Goal: Information Seeking & Learning: Understand process/instructions

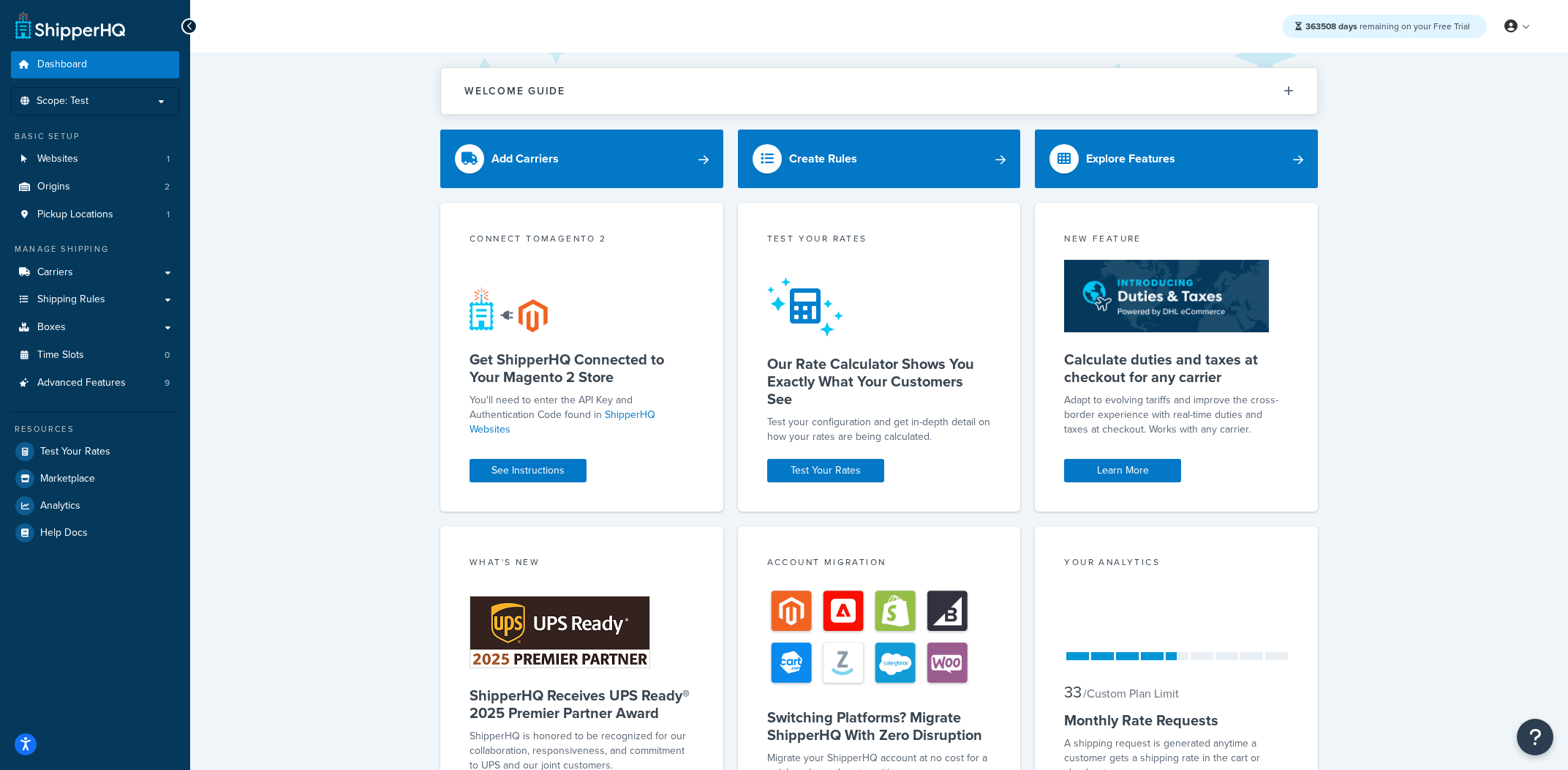
click at [1542, 744] on button "Open Resource Center" at bounding box center [1534, 737] width 37 height 37
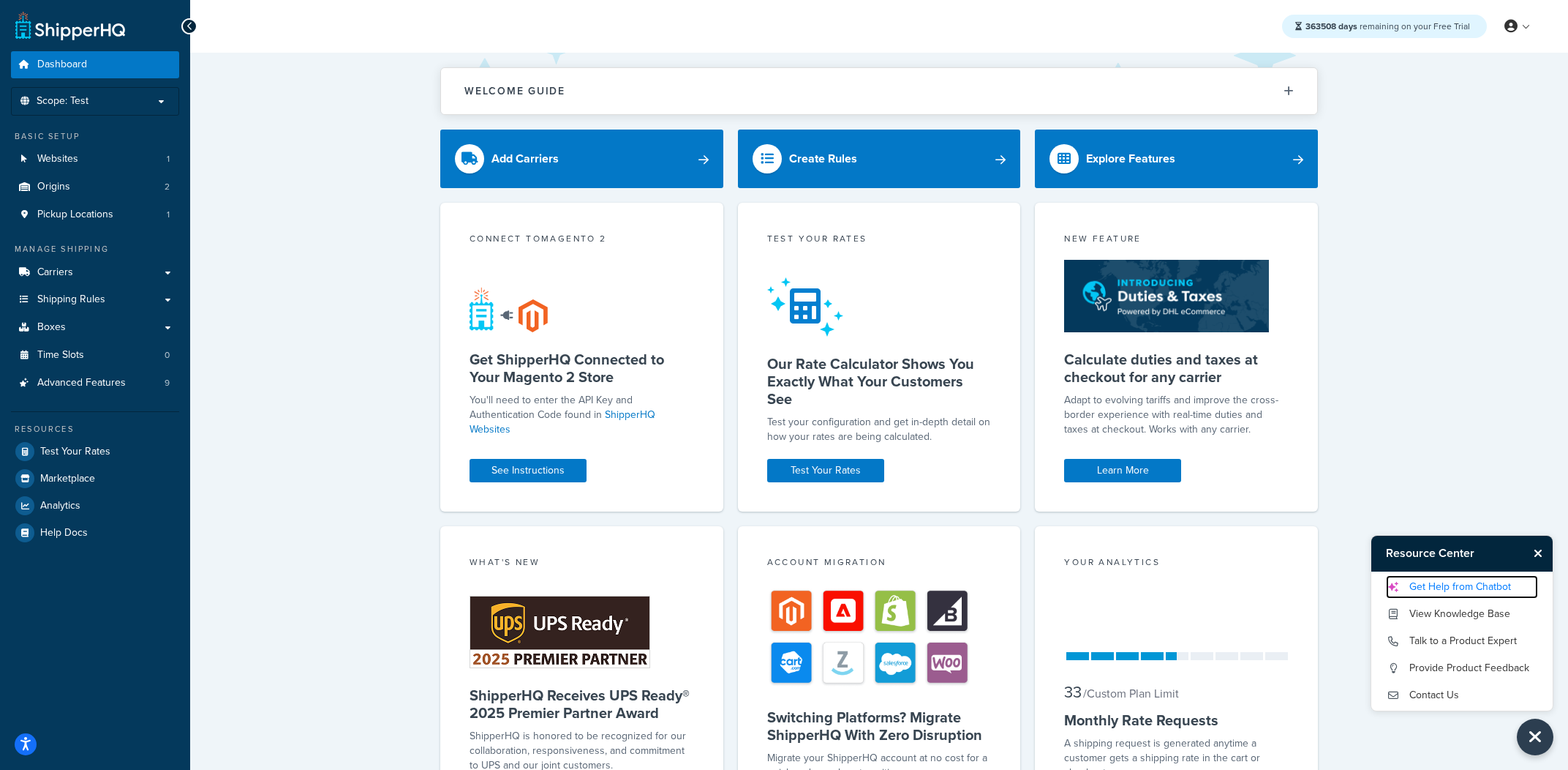
click at [1439, 581] on link "Get Help from Chatbot" at bounding box center [1461, 586] width 152 height 23
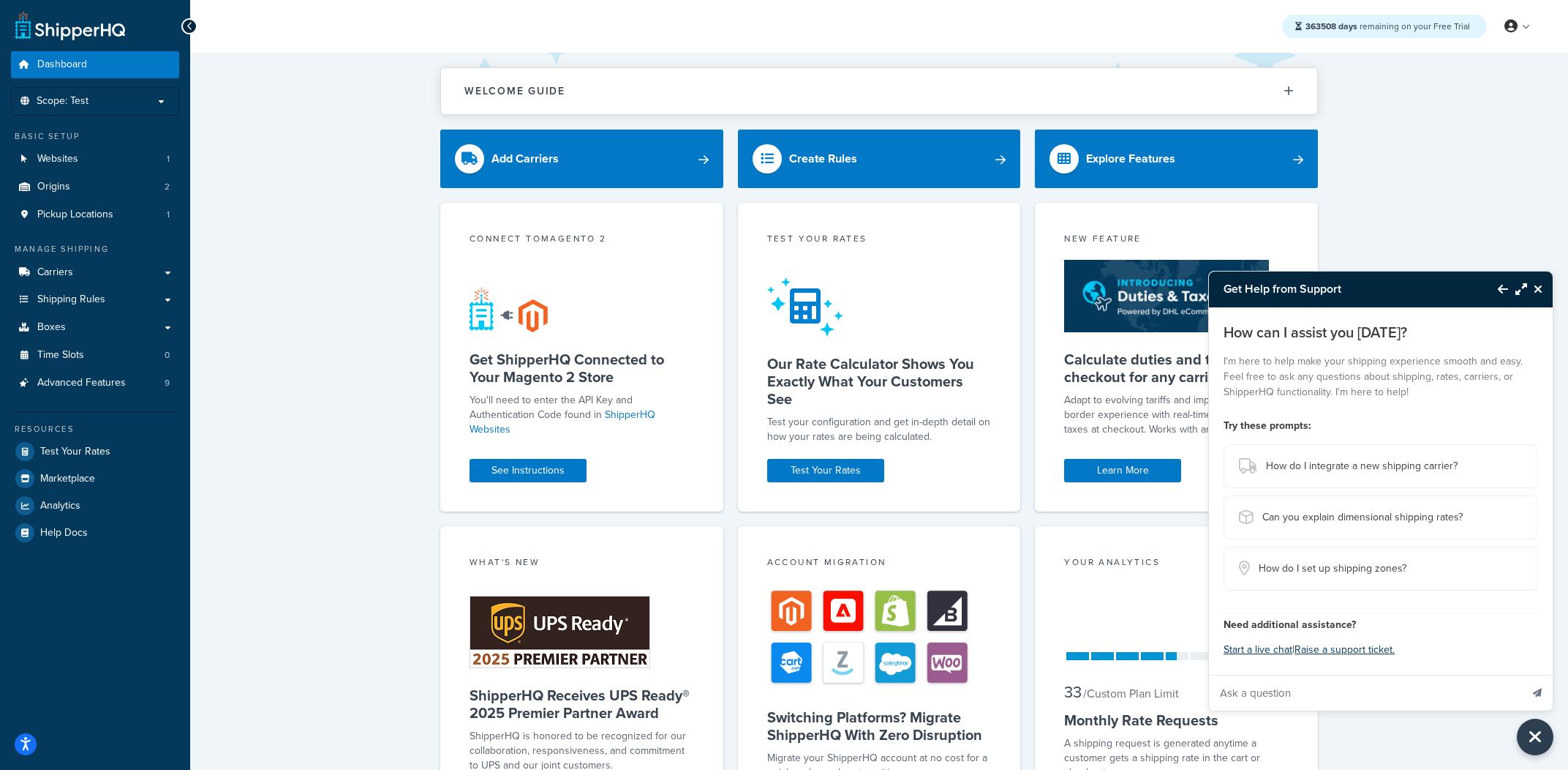
click at [1404, 689] on input "Ask a question" at bounding box center [1364, 692] width 312 height 35
click at [1344, 560] on span "How do I set up shipping zones?" at bounding box center [1332, 569] width 147 height 20
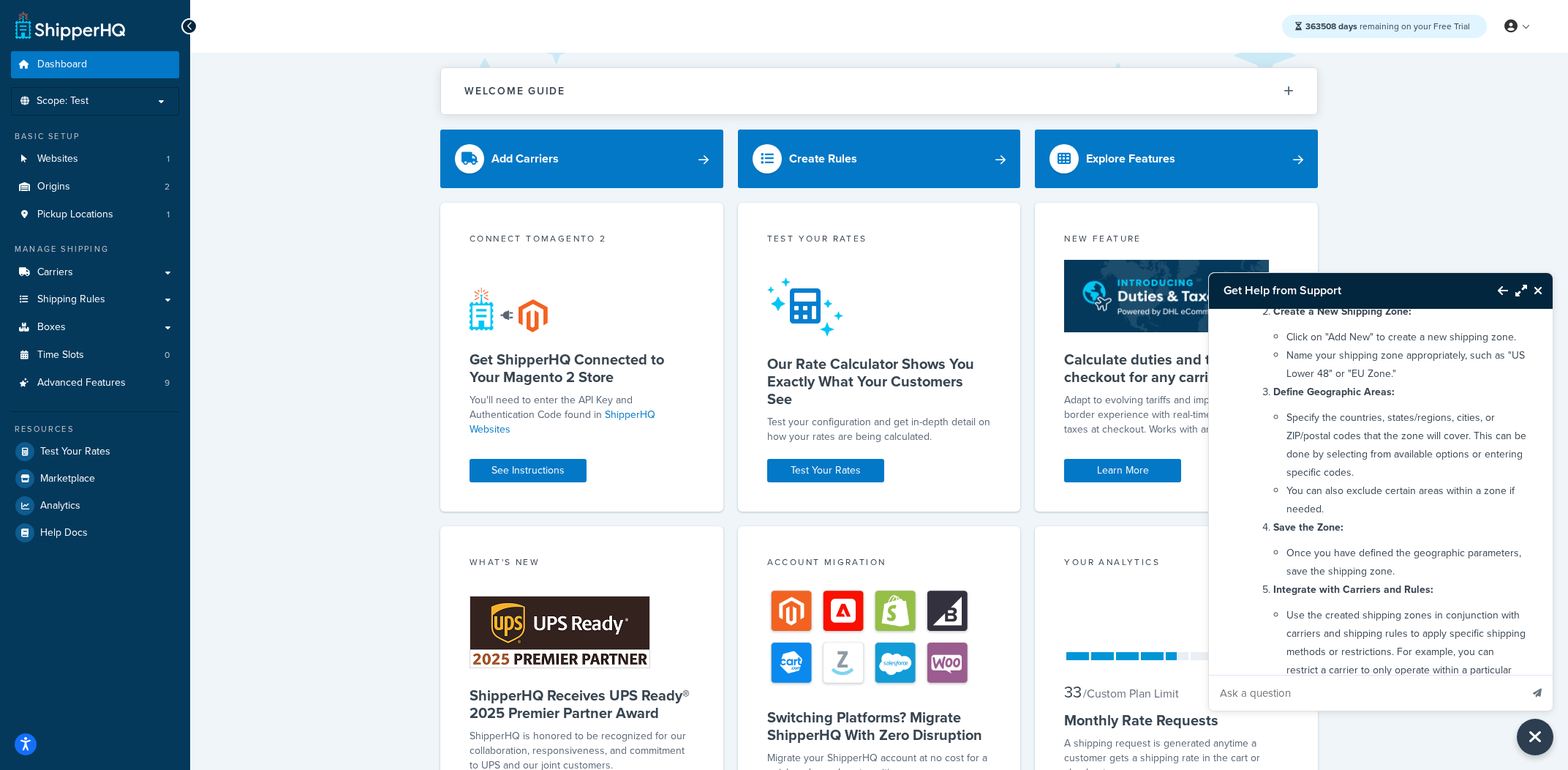
scroll to position [460, 0]
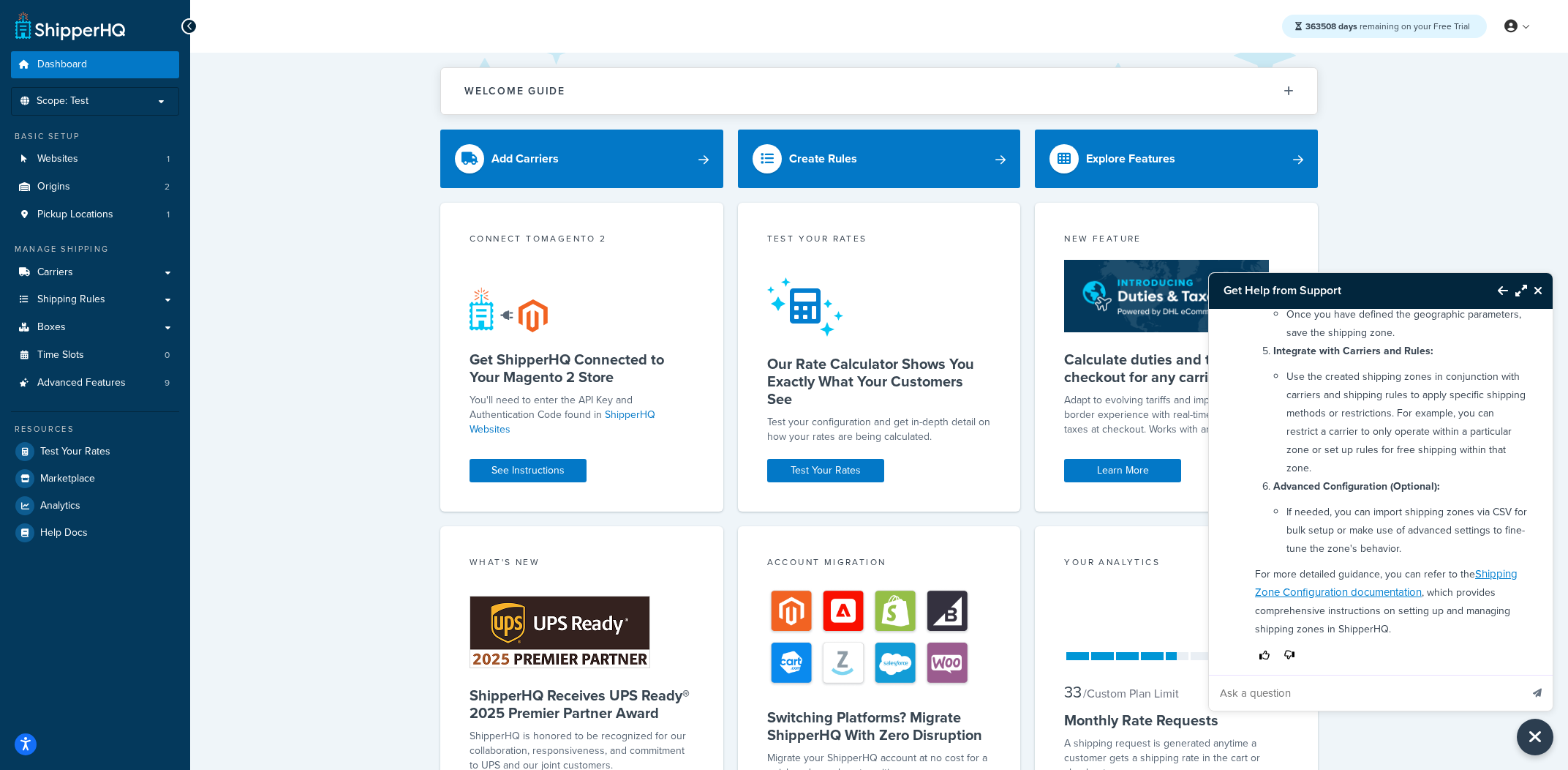
click at [1290, 692] on input "Ask a question" at bounding box center [1364, 692] width 312 height 35
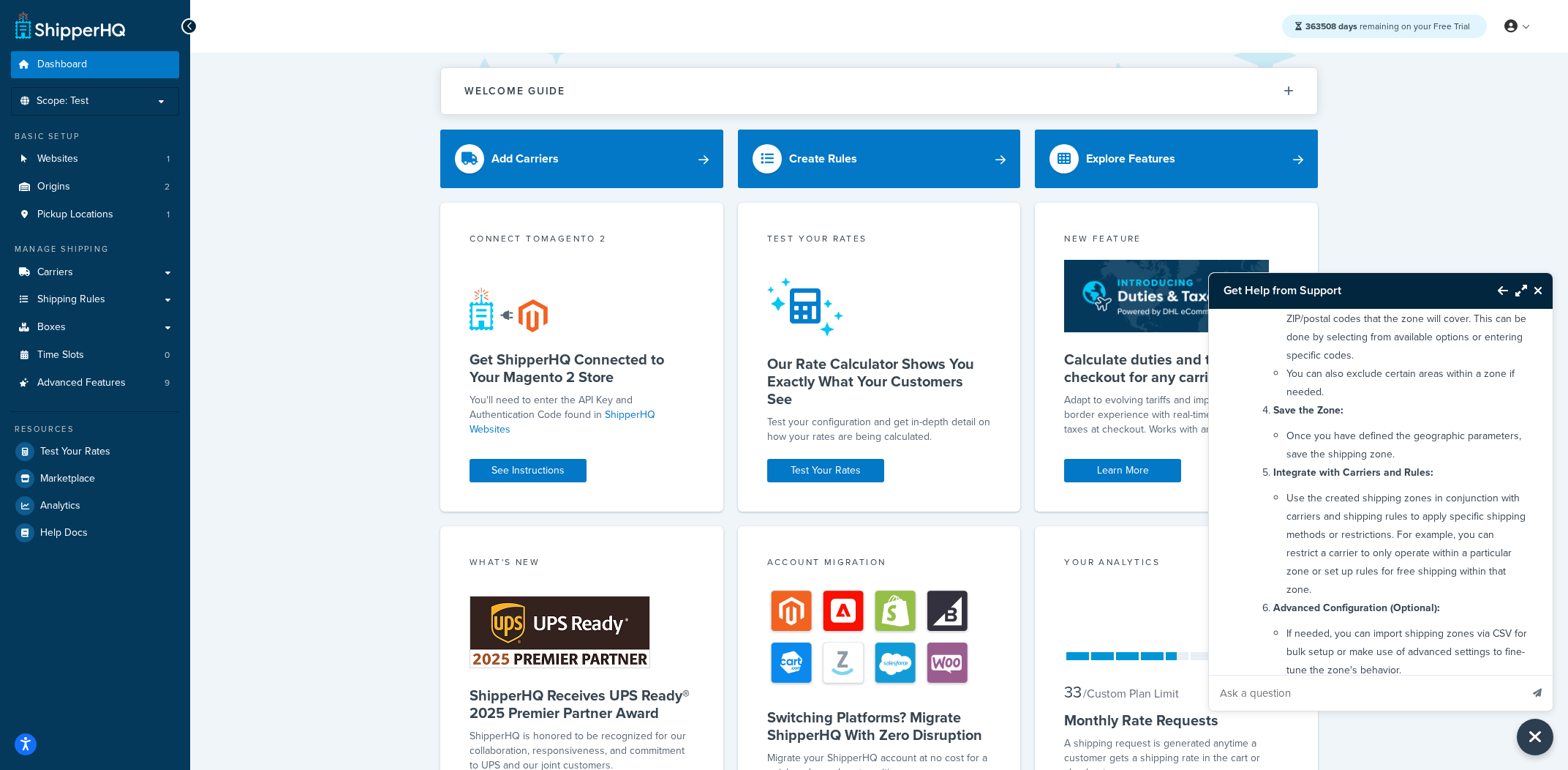
scroll to position [326, 0]
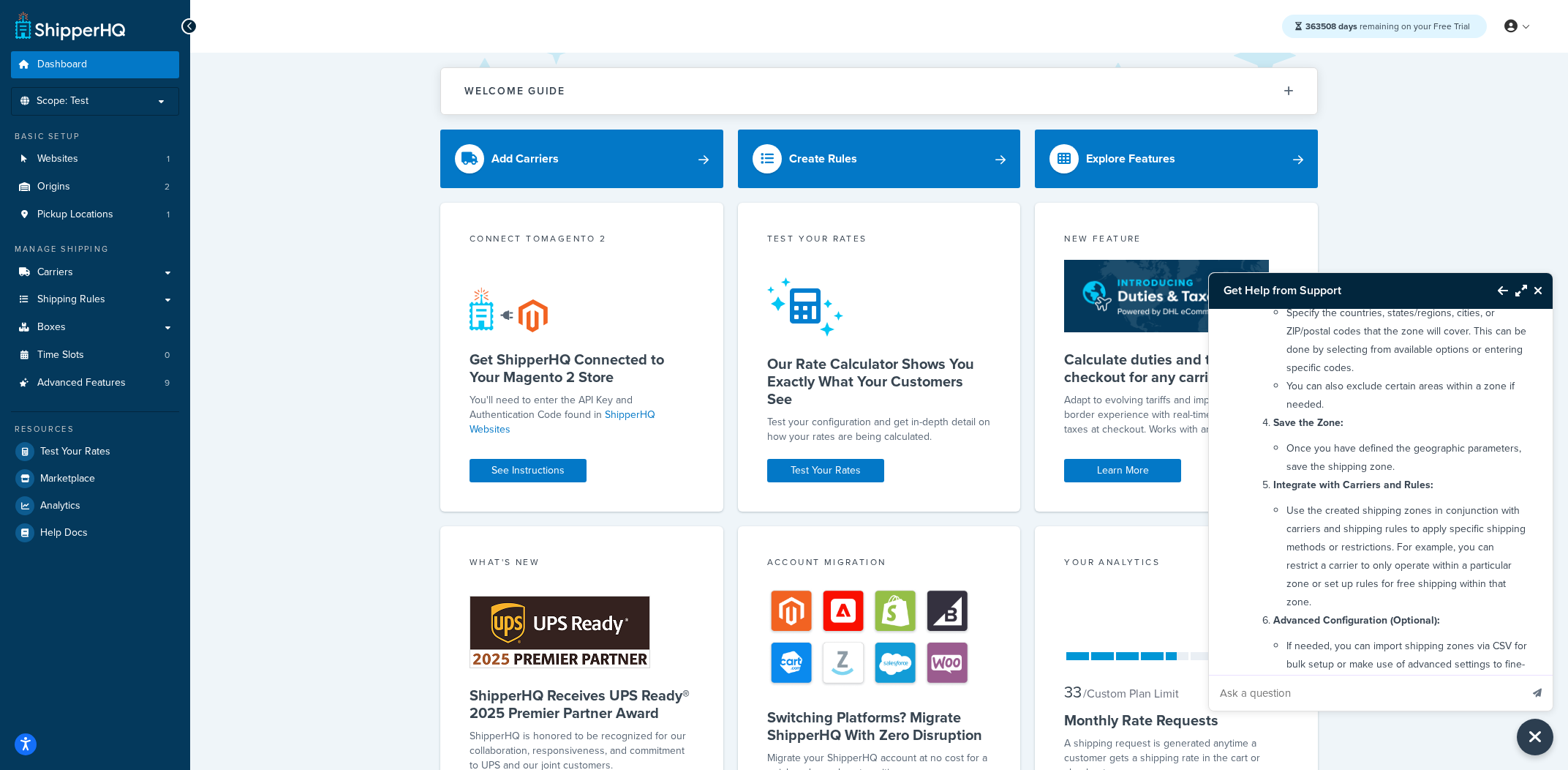
click at [1536, 288] on icon "Close Resource Center" at bounding box center [1537, 291] width 9 height 12
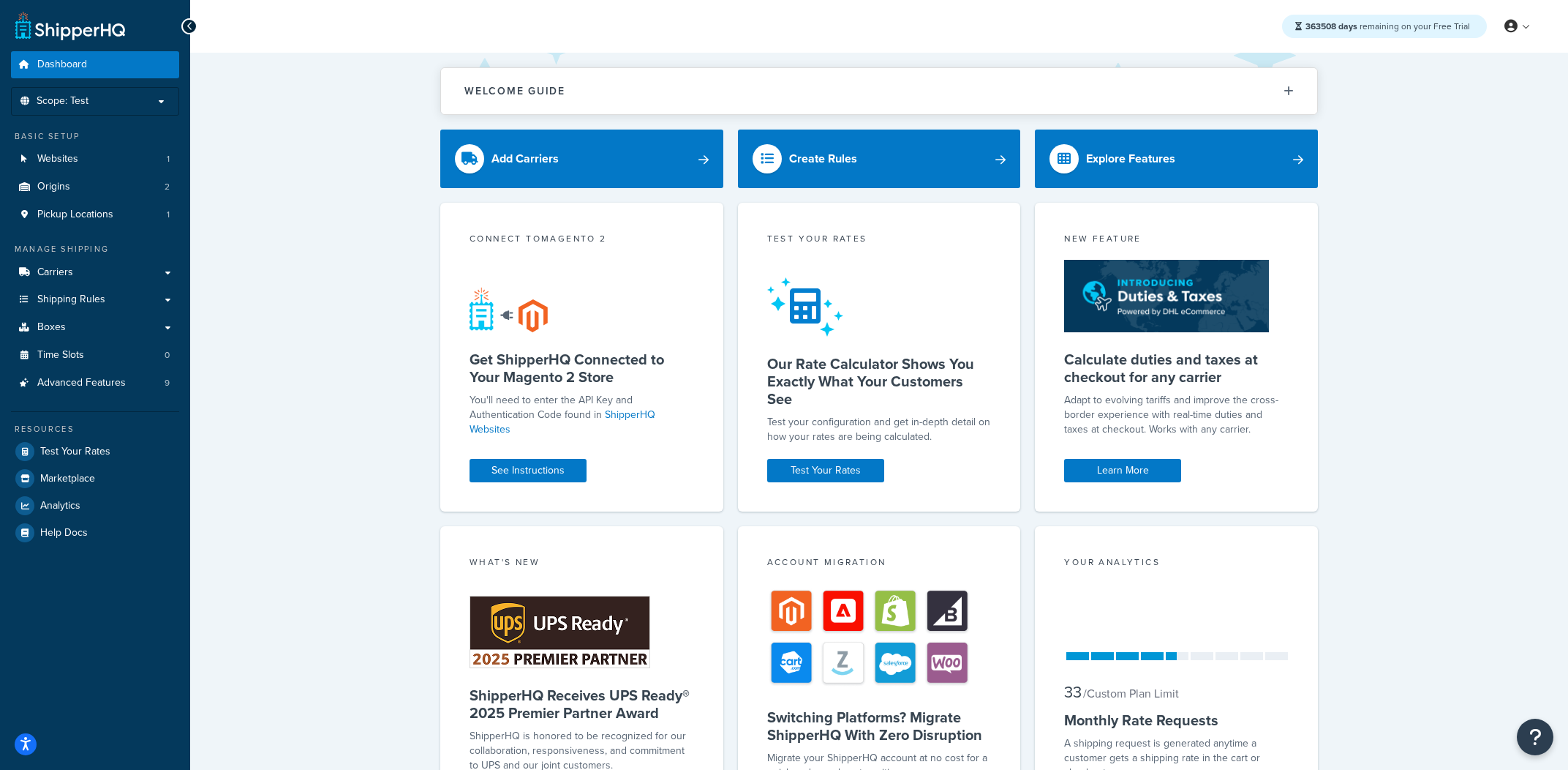
click at [1450, 538] on div "Welcome Guide ShipperHQ: An Overview Carrier Setup Shipping Rules Overview Comm…" at bounding box center [879, 479] width 1377 height 853
click at [1527, 737] on button "Open Resource Center" at bounding box center [1535, 737] width 40 height 40
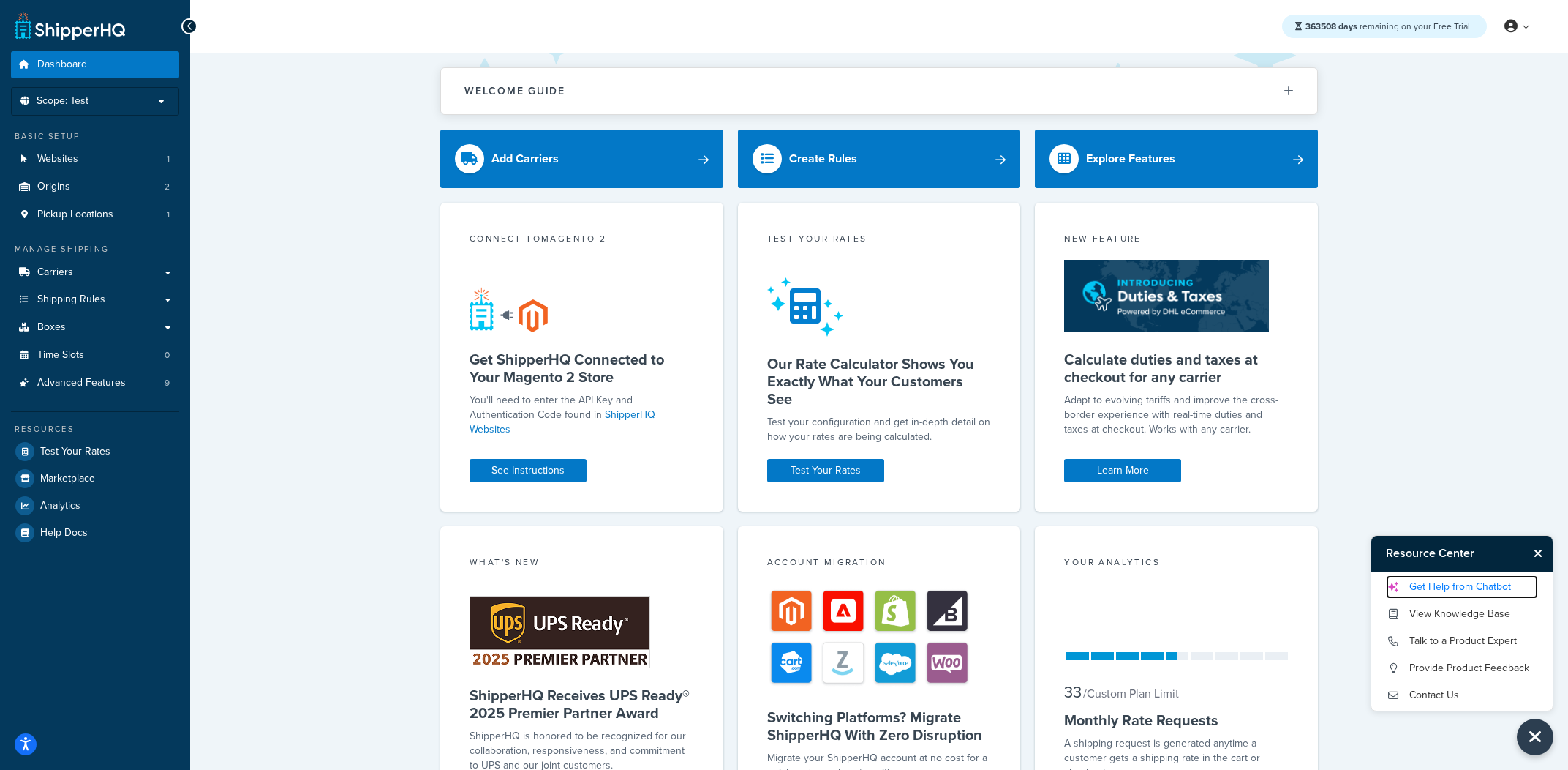
click at [1447, 587] on link "Get Help from Chatbot" at bounding box center [1461, 586] width 152 height 23
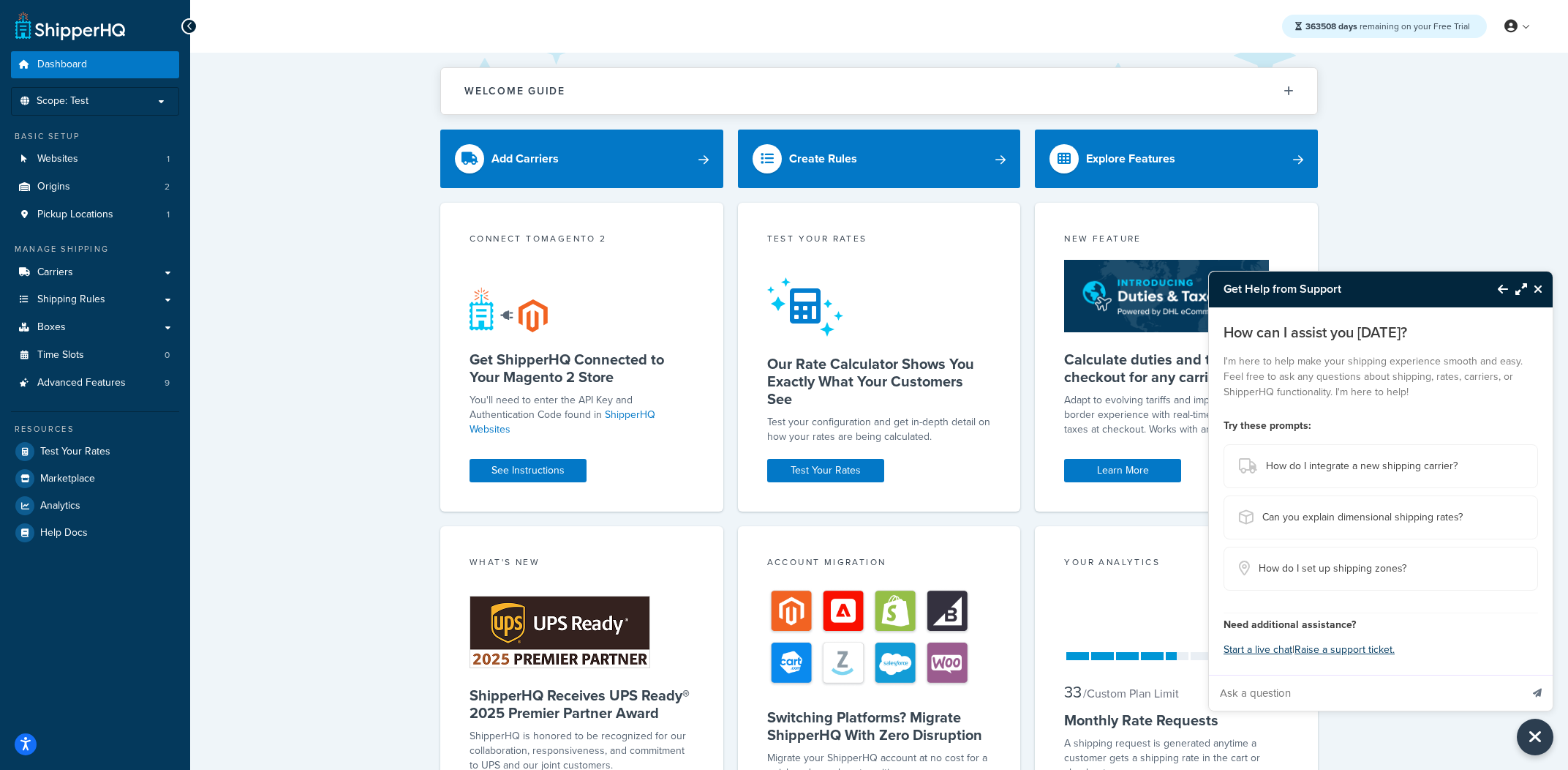
click at [1535, 286] on icon "Close Resource Center" at bounding box center [1537, 289] width 9 height 12
